Goal: Task Accomplishment & Management: Use online tool/utility

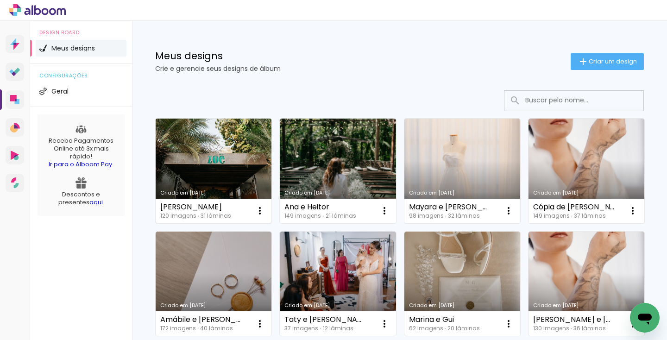
click at [223, 154] on link "Criado em [DATE]" at bounding box center [214, 171] width 116 height 105
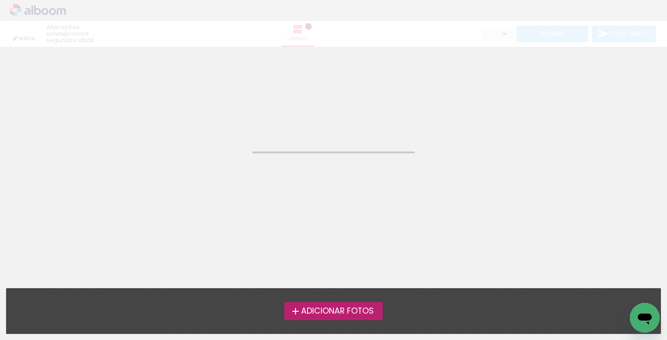
click at [223, 154] on neon-animated-pages "Confirmar Cancelar" at bounding box center [333, 170] width 667 height 340
